Goal: Information Seeking & Learning: Check status

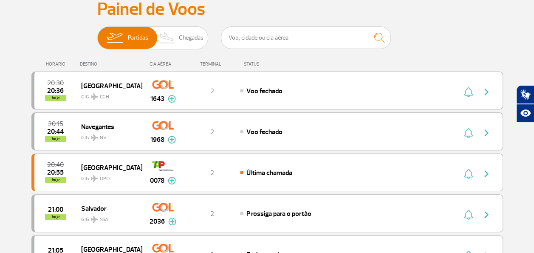
scroll to position [85, 0]
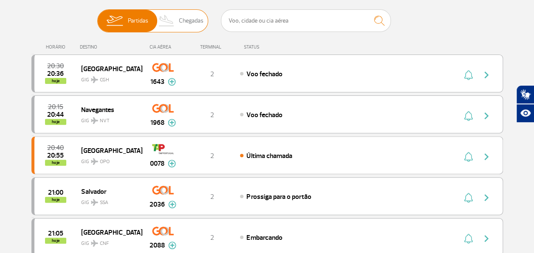
click at [172, 24] on img at bounding box center [166, 21] width 25 height 22
click at [97, 17] on input "Partidas Chegadas" at bounding box center [97, 17] width 0 height 0
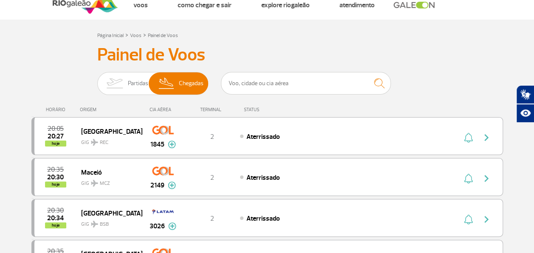
scroll to position [0, 0]
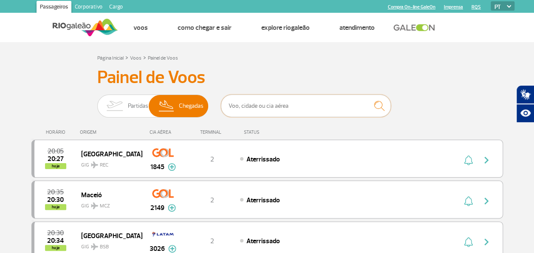
click at [251, 110] on input "text" at bounding box center [306, 105] width 170 height 23
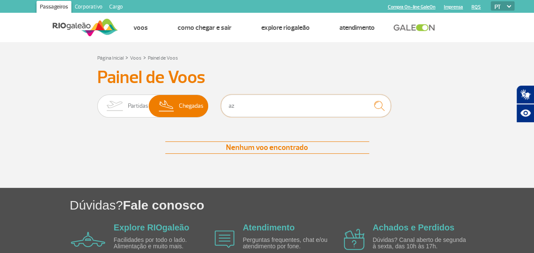
type input "a"
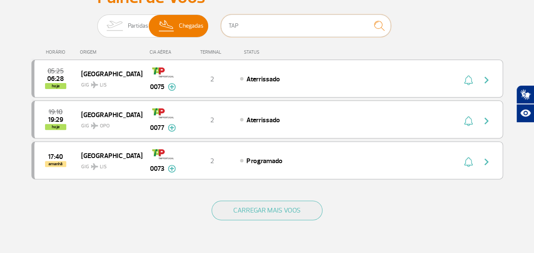
scroll to position [102, 0]
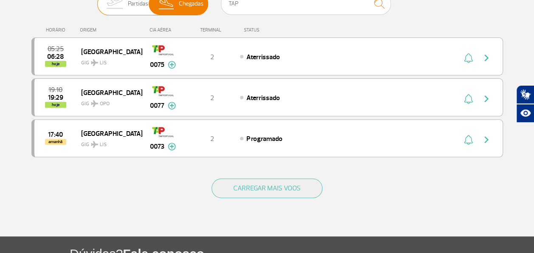
click at [121, 9] on img at bounding box center [114, 4] width 27 height 22
click at [97, 0] on input "Partidas Chegadas" at bounding box center [97, 0] width 0 height 0
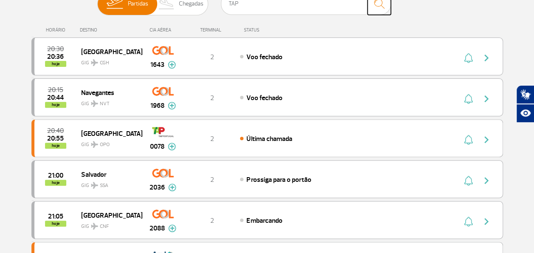
click at [380, 4] on img "submit" at bounding box center [379, 3] width 18 height 17
click at [378, 8] on img "submit" at bounding box center [379, 3] width 18 height 17
click at [301, 8] on input "TAP" at bounding box center [306, 3] width 170 height 23
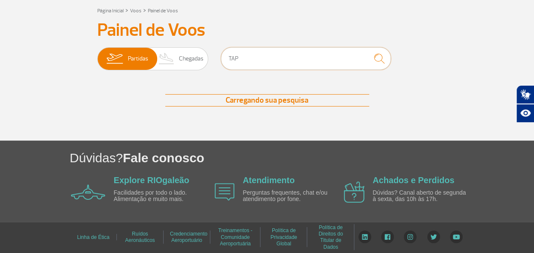
scroll to position [47, 0]
click at [301, 8] on div "Página Inicial > Voos > Painel de Voos" at bounding box center [267, 10] width 340 height 10
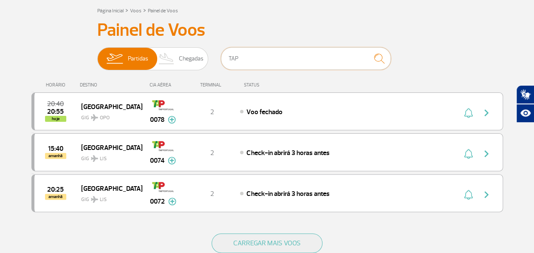
click at [265, 58] on input "TAP" at bounding box center [306, 58] width 170 height 23
type input "T"
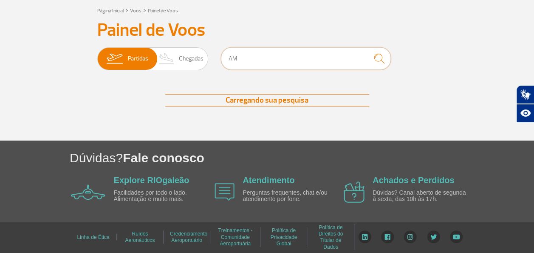
type input "A"
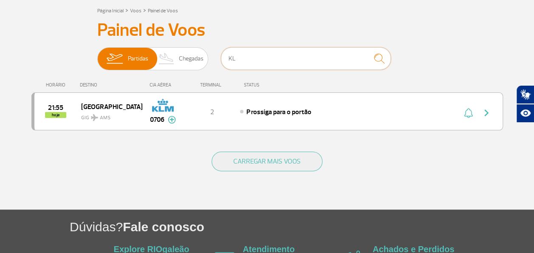
type input "K"
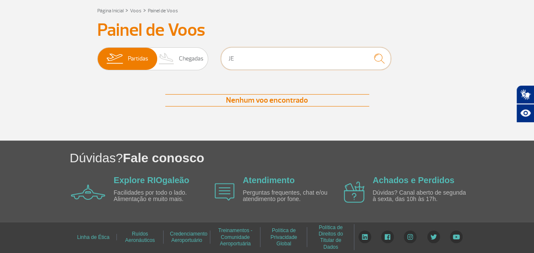
type input "J"
type input "F"
type input "L"
type input "m"
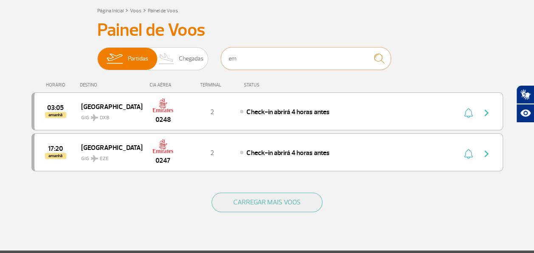
type input "e"
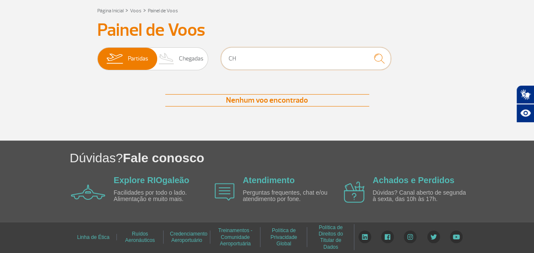
type input "C"
type input "Q"
type input "V"
type input "J"
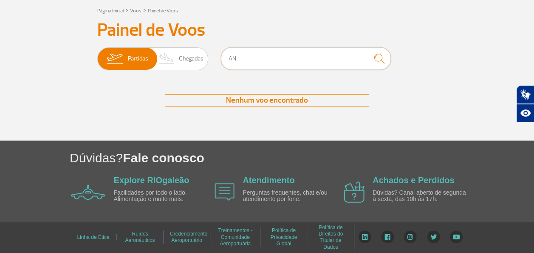
type input "A"
type input "B"
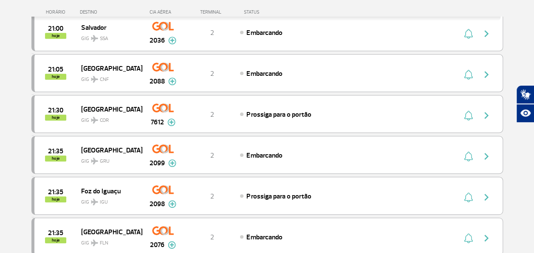
scroll to position [156, 0]
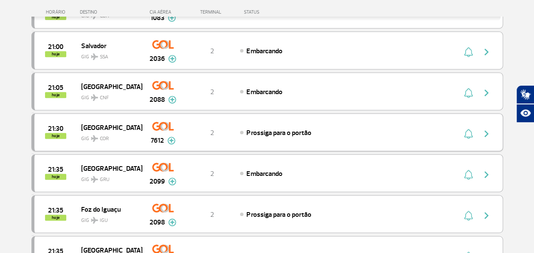
type input "GOL"
click at [170, 138] on img at bounding box center [172, 140] width 8 height 8
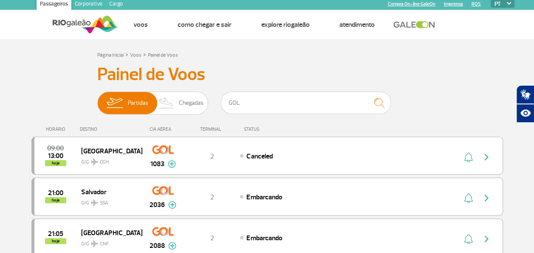
scroll to position [0, 0]
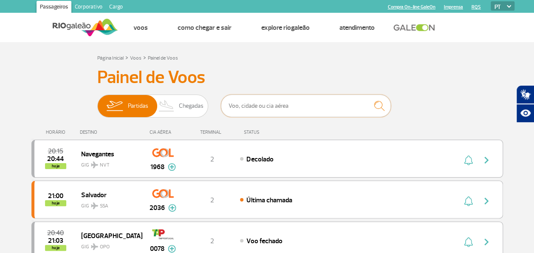
click at [312, 109] on input "text" at bounding box center [306, 105] width 170 height 23
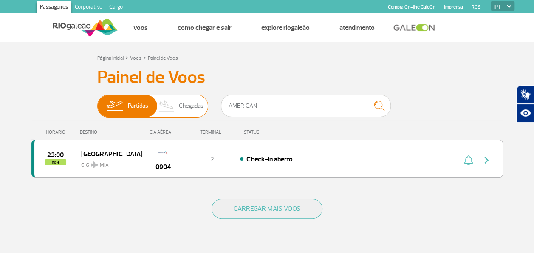
click at [185, 108] on span "Chegadas" at bounding box center [191, 106] width 25 height 22
click at [97, 102] on input "Partidas Chegadas" at bounding box center [97, 102] width 0 height 0
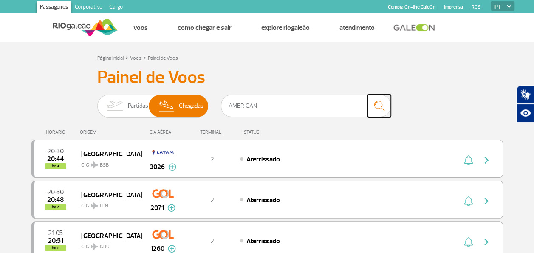
click at [380, 105] on img "submit" at bounding box center [379, 105] width 18 height 17
click at [331, 108] on input "AMERICAN" at bounding box center [306, 105] width 170 height 23
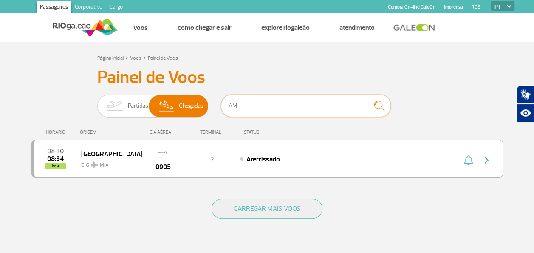
type input "A"
